Goal: Task Accomplishment & Management: Use online tool/utility

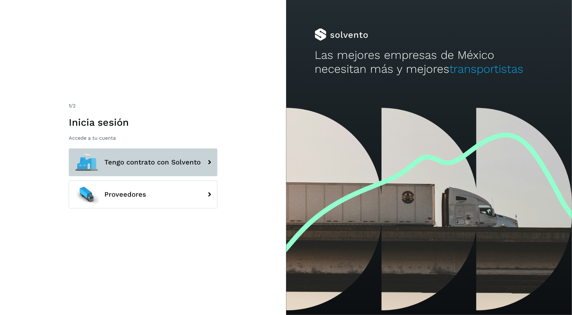
click at [175, 167] on button "Tengo contrato con Solvento" at bounding box center [143, 162] width 149 height 28
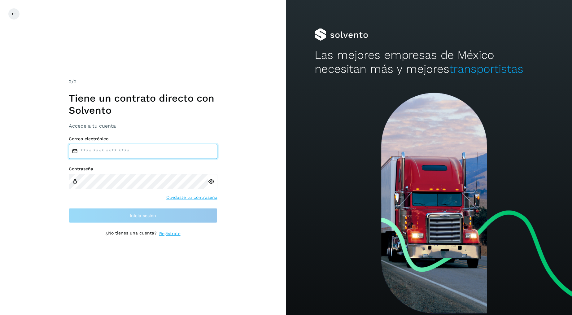
type input "**********"
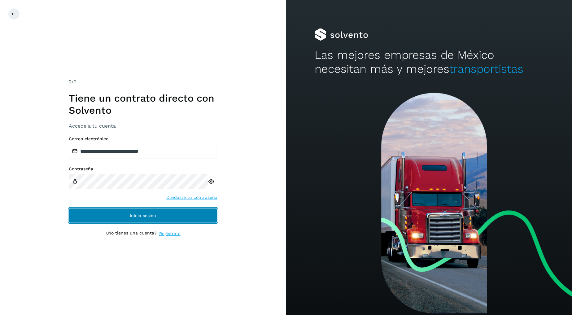
click at [168, 212] on button "Inicia sesión" at bounding box center [143, 215] width 149 height 15
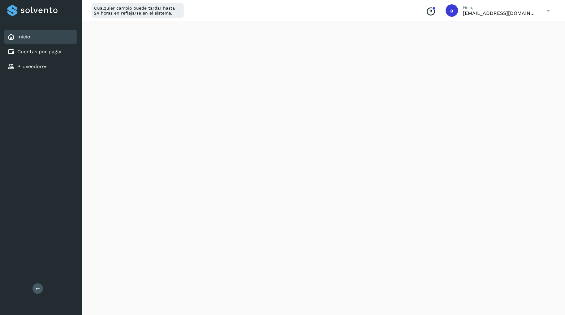
scroll to position [283, 0]
